Goal: Ask a question

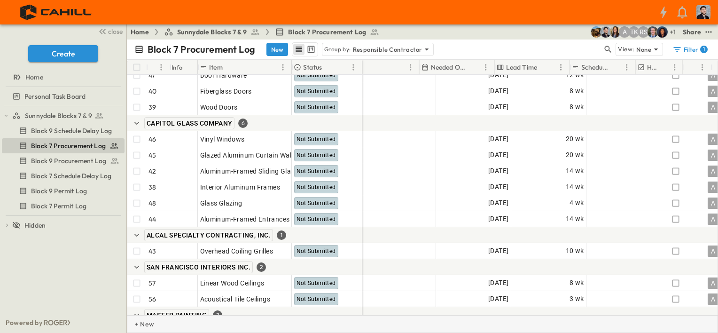
scroll to position [1301, 805]
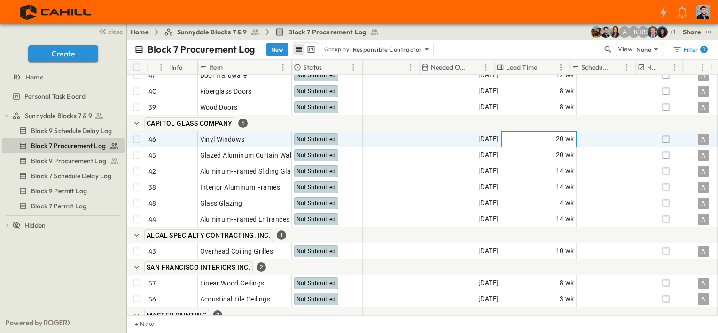
click at [526, 139] on div "20 wk" at bounding box center [539, 139] width 74 height 15
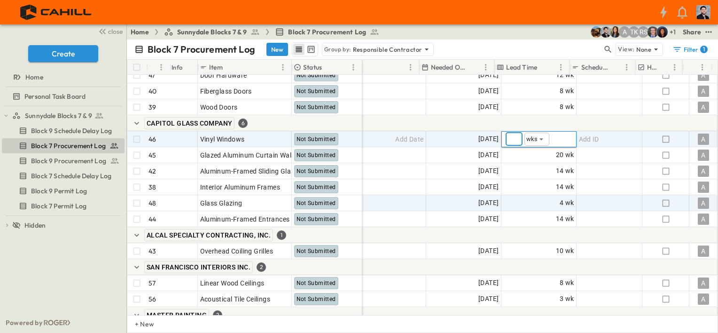
type input "**"
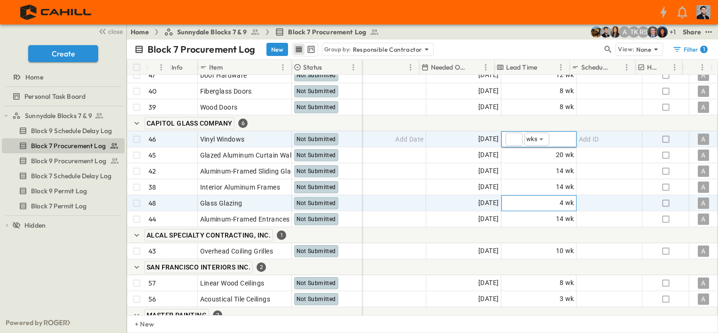
click at [506, 197] on div "4 wk" at bounding box center [539, 202] width 74 height 15
click at [512, 233] on div at bounding box center [331, 235] width 774 height 16
click at [556, 135] on span "20 wk" at bounding box center [565, 138] width 18 height 11
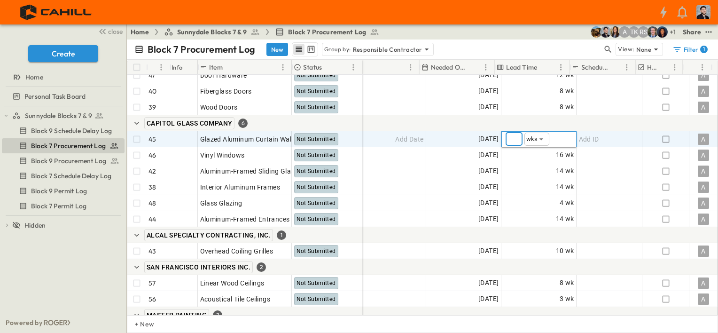
type input "*"
type input "**"
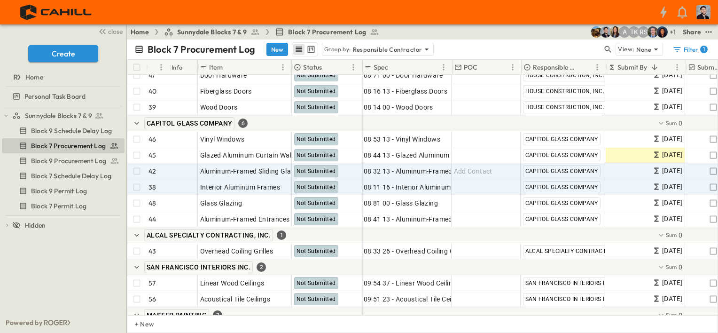
scroll to position [1301, 0]
click at [423, 185] on span "08 11 16 - Interior Aluminum Frames" at bounding box center [420, 186] width 112 height 9
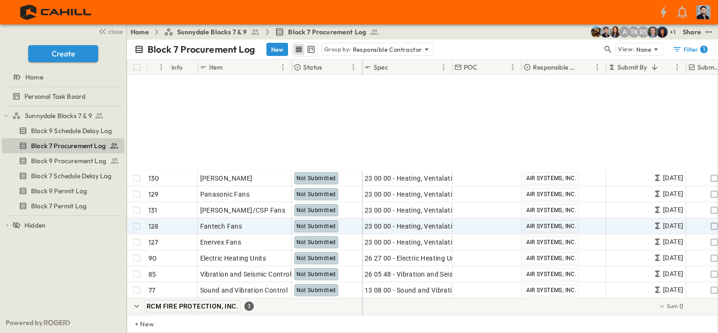
scroll to position [1959, 0]
